Goal: Task Accomplishment & Management: Use online tool/utility

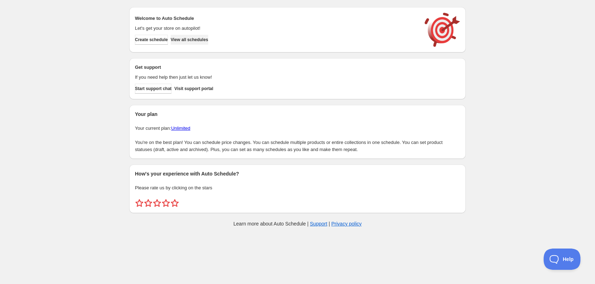
click at [208, 41] on span "View all schedules" at bounding box center [190, 40] width 38 height 6
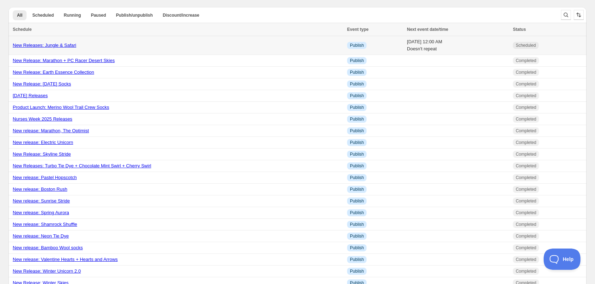
scroll to position [2, 0]
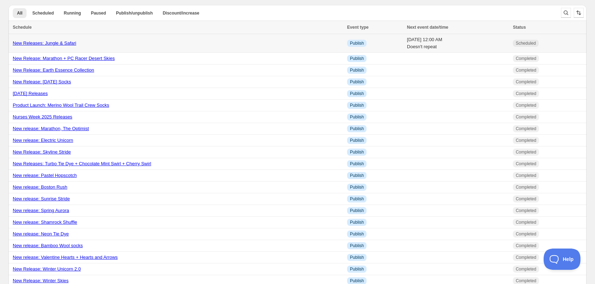
click at [71, 43] on link "New Releases: Jungle & Safari" at bounding box center [44, 42] width 63 height 5
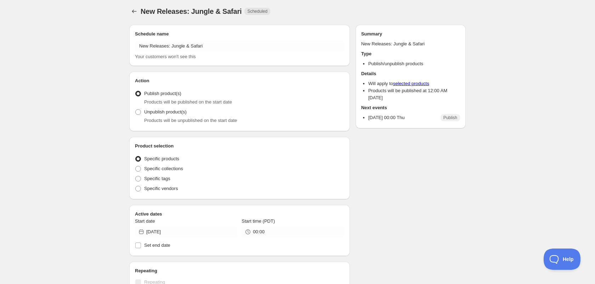
radio input "true"
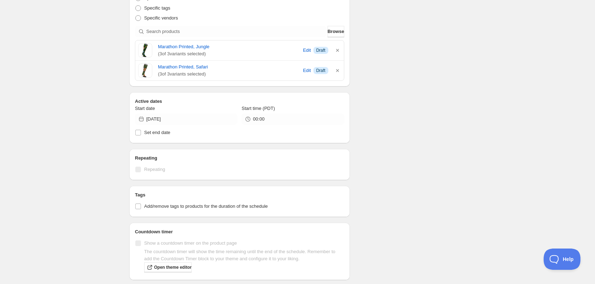
scroll to position [176, 0]
